Goal: Information Seeking & Learning: Check status

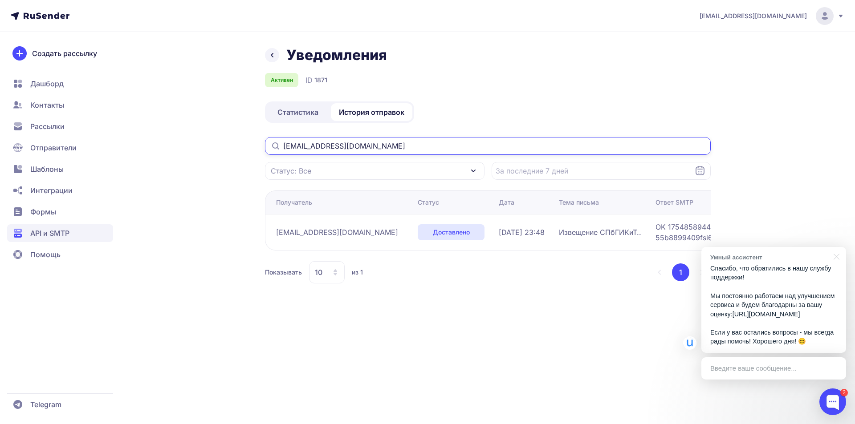
drag, startPoint x: 301, startPoint y: 147, endPoint x: 204, endPoint y: 147, distance: 97.5
click at [204, 147] on div "Уведомления Активен ID 1871 Статистика История отправок [EMAIL_ADDRESS][DOMAIN_…" at bounding box center [427, 175] width 641 height 259
paste input "[PERSON_NAME][EMAIL_ADDRESS][DOMAIN_NAME]"
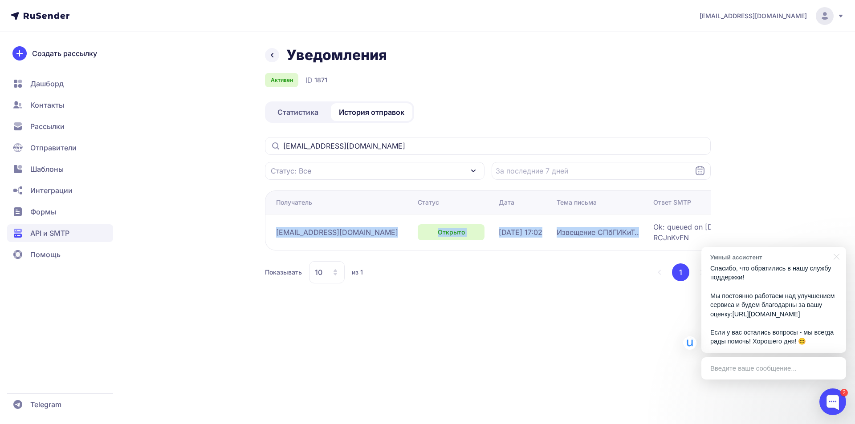
drag, startPoint x: 275, startPoint y: 234, endPoint x: 647, endPoint y: 235, distance: 371.8
click at [647, 235] on tr "[EMAIL_ADDRESS][DOMAIN_NAME] Открыто [DATE] 17:02 Извещение СПбГИКиТ.. Ok: queu…" at bounding box center [576, 232] width 622 height 36
copy tr "[EMAIL_ADDRESS][DOMAIN_NAME] Открыто [DATE] 17:02 Извещение СПбГИКиТ.."
click at [199, 160] on div "Уведомления Активен ID 1871 Статистика История отправок [EMAIL_ADDRESS][DOMAIN_…" at bounding box center [427, 175] width 641 height 259
click at [194, 157] on div "Уведомления Активен ID 1871 Статистика История отправок [EMAIL_ADDRESS][DOMAIN_…" at bounding box center [427, 175] width 641 height 259
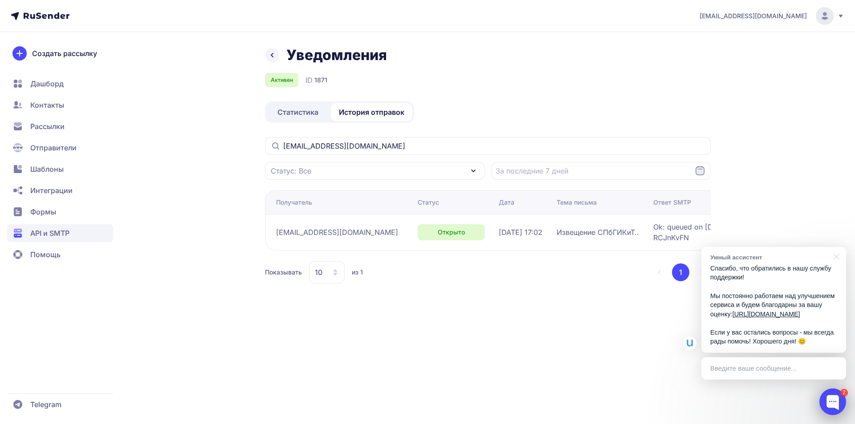
click at [831, 401] on div at bounding box center [832, 402] width 27 height 27
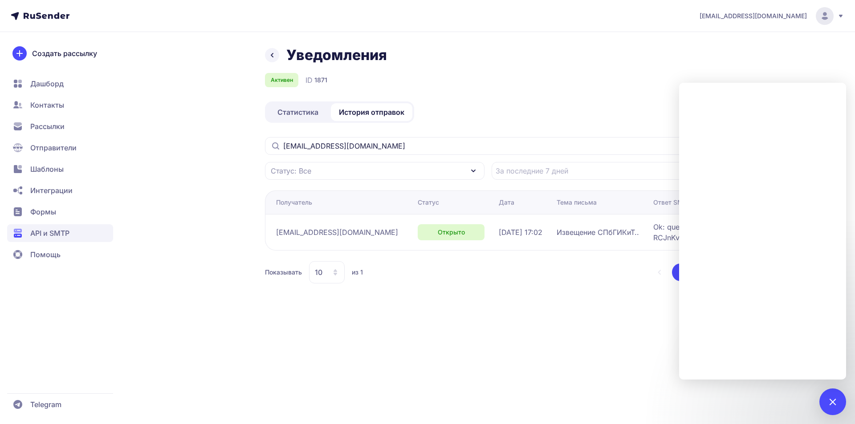
drag, startPoint x: 834, startPoint y: 399, endPoint x: 754, endPoint y: 396, distance: 80.2
click at [833, 399] on div at bounding box center [832, 402] width 12 height 12
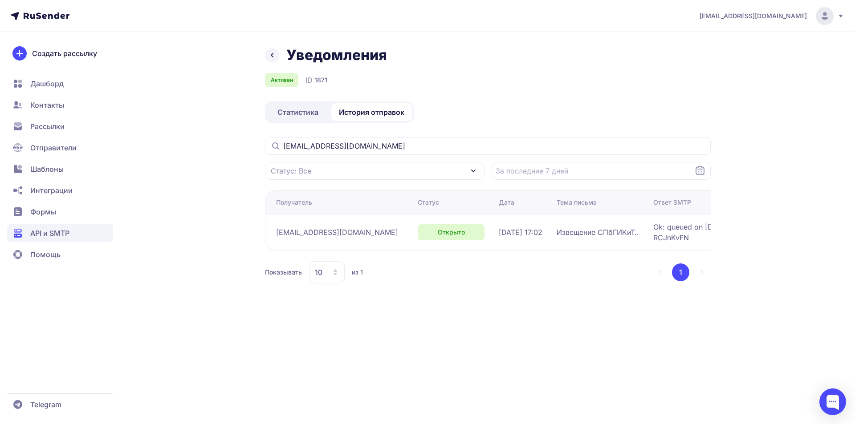
drag, startPoint x: 544, startPoint y: 368, endPoint x: 540, endPoint y: 365, distance: 4.8
click at [544, 367] on div "[EMAIL_ADDRESS][DOMAIN_NAME] Уведомления Активен ID 1871 Статистика История отп…" at bounding box center [427, 212] width 855 height 424
drag, startPoint x: 408, startPoint y: 144, endPoint x: 191, endPoint y: 148, distance: 217.8
click at [191, 148] on div "Уведомления Активен ID 1871 Статистика История отправок [EMAIL_ADDRESS][DOMAIN_…" at bounding box center [427, 175] width 641 height 259
paste input "[EMAIL_ADDRESS][DOMAIN_NAME]"
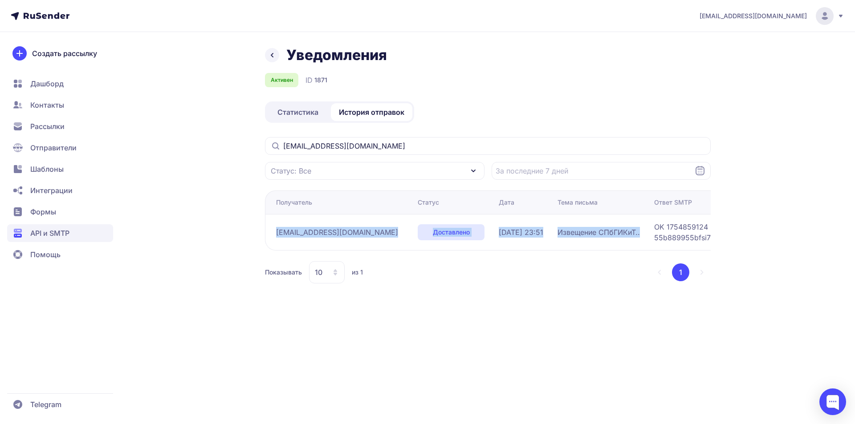
drag, startPoint x: 273, startPoint y: 234, endPoint x: 614, endPoint y: 234, distance: 341.1
click at [614, 234] on tr "[EMAIL_ADDRESS][DOMAIN_NAME] Доставлено [DATE] 23:51 Извещение СПбГИКиТ.. OK 17…" at bounding box center [576, 232] width 622 height 36
copy tr "[EMAIL_ADDRESS][DOMAIN_NAME] Доставлено [DATE] 23:51 Извещение СПбГИКиТ.."
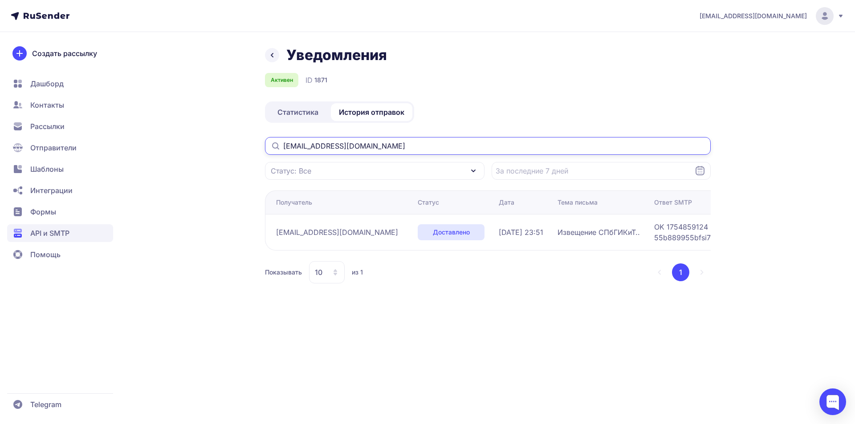
drag, startPoint x: 385, startPoint y: 151, endPoint x: 207, endPoint y: 151, distance: 177.7
click at [207, 151] on div "Уведомления Активен ID 1871 Статистика История отправок [EMAIL_ADDRESS][DOMAIN_…" at bounding box center [427, 175] width 641 height 259
paste input "zuikovaagata"
type input "[EMAIL_ADDRESS][DOMAIN_NAME]"
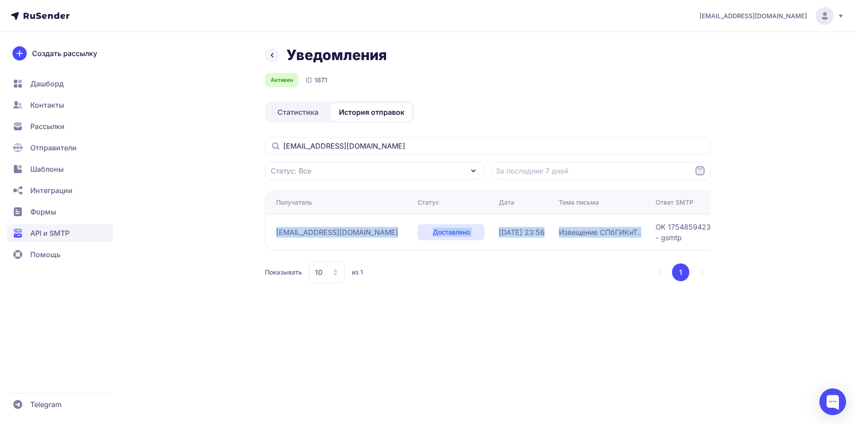
drag, startPoint x: 274, startPoint y: 232, endPoint x: 625, endPoint y: 233, distance: 350.4
click at [625, 233] on tr "[EMAIL_ADDRESS][DOMAIN_NAME] Доставлено [DATE] 23:56 Извещение СПбГИКиТ.. OK 17…" at bounding box center [577, 232] width 624 height 36
copy tr "[EMAIL_ADDRESS][DOMAIN_NAME] Доставлено [DATE] 23:56 Извещение СПбГИКиТ.."
